Goal: Task Accomplishment & Management: Manage account settings

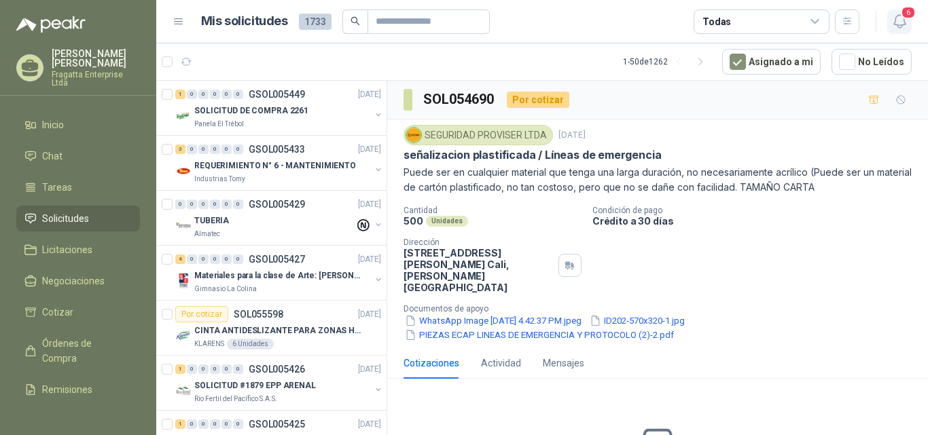
scroll to position [1572, 0]
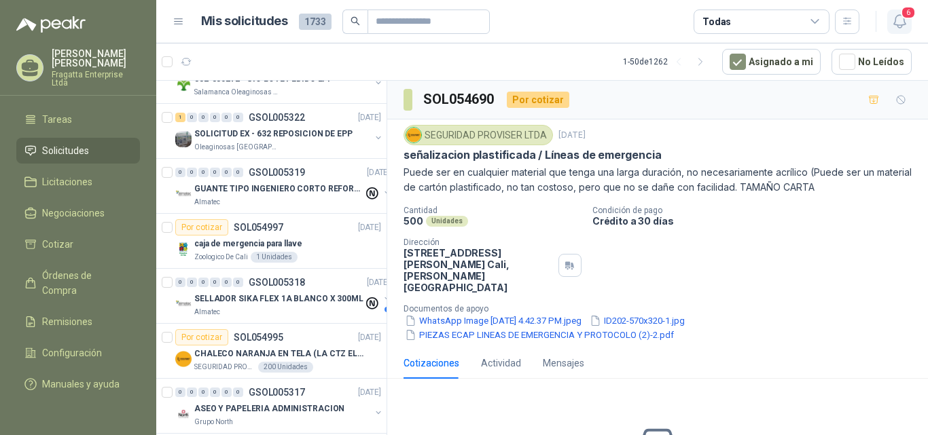
click at [899, 24] on icon "button" at bounding box center [899, 21] width 17 height 17
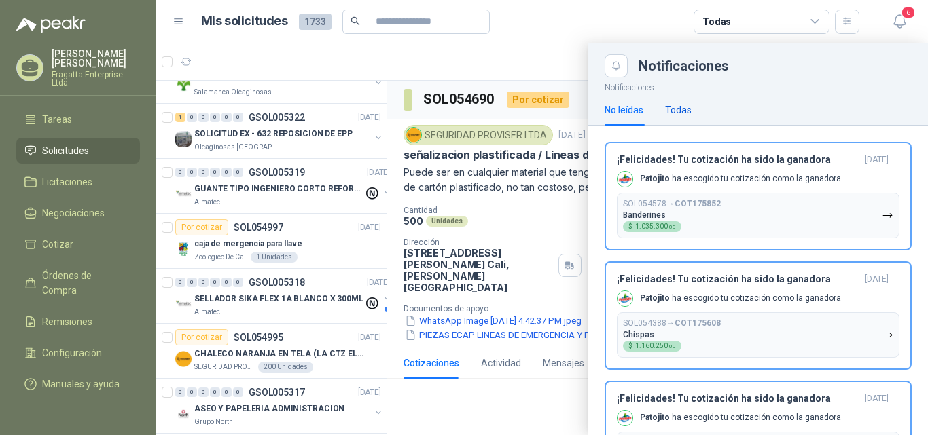
click at [685, 111] on div "Todas" at bounding box center [678, 110] width 26 height 15
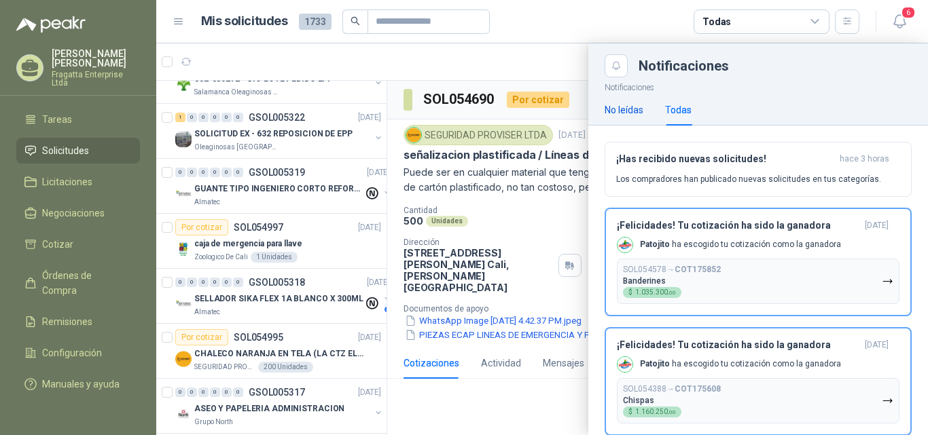
click at [618, 110] on div "No leídas" at bounding box center [623, 110] width 39 height 15
